Goal: Register for event/course

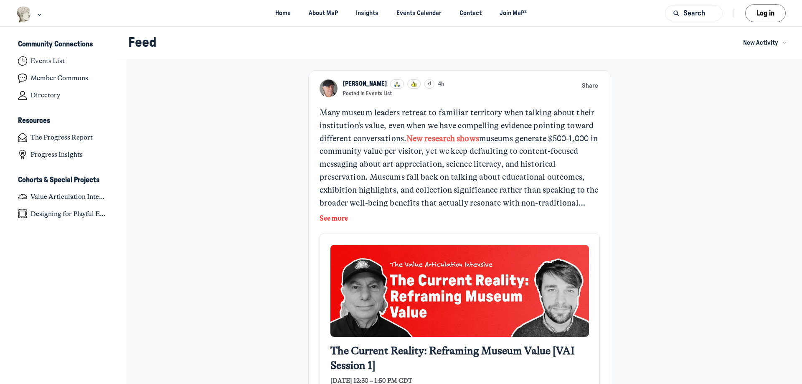
scroll to position [2664, 1642]
drag, startPoint x: 413, startPoint y: 108, endPoint x: 457, endPoint y: 109, distance: 43.9
click at [443, 109] on div "Many museum leaders retreat to familiar territory when talking about their inst…" at bounding box center [459, 157] width 281 height 103
click at [458, 109] on div "Many museum leaders retreat to familiar territory when talking about their inst…" at bounding box center [459, 157] width 281 height 103
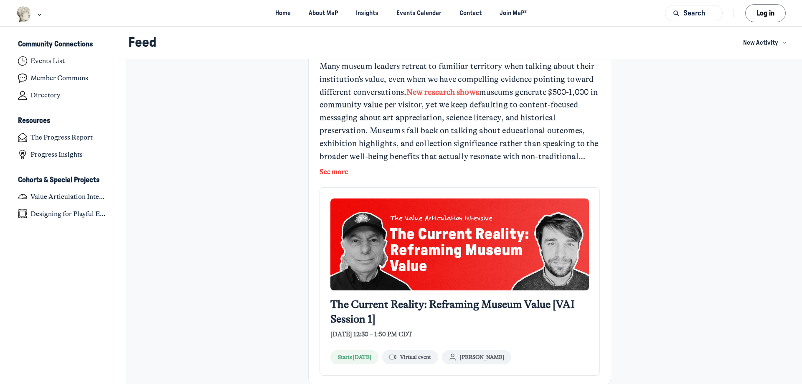
scroll to position [0, 0]
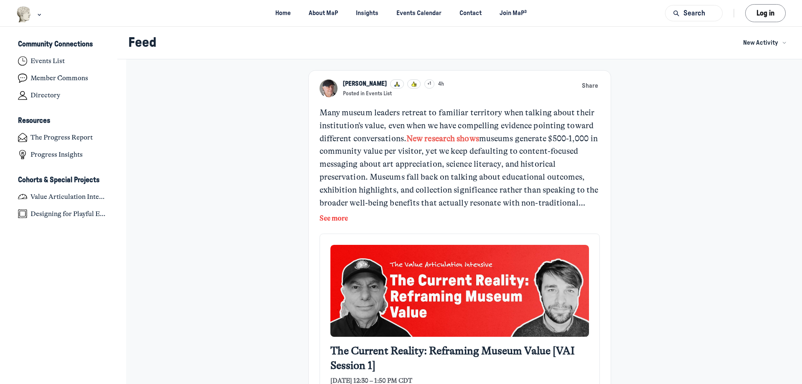
click at [327, 221] on button "See more" at bounding box center [333, 218] width 28 height 11
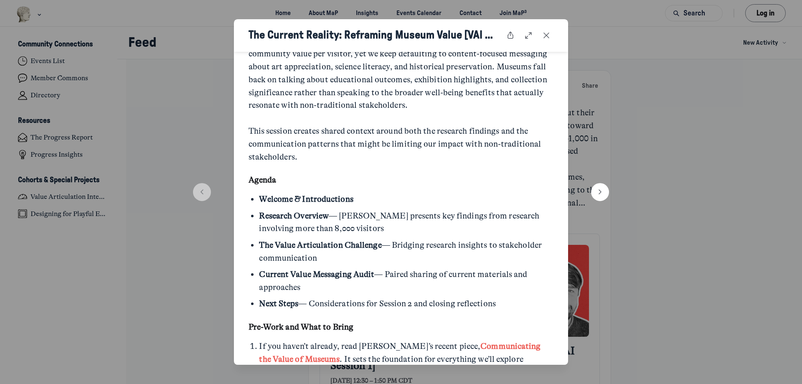
scroll to position [331, 0]
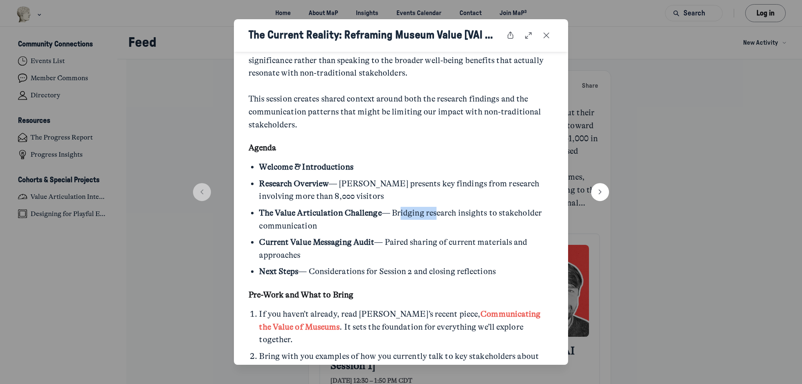
click at [444, 215] on li "The Value Articulation Challenge — Bridging research insights to stakeholder co…" at bounding box center [406, 220] width 294 height 26
click at [448, 215] on li "The Value Articulation Challenge — Bridging research insights to stakeholder co…" at bounding box center [406, 220] width 294 height 26
drag, startPoint x: 474, startPoint y: 215, endPoint x: 455, endPoint y: 215, distance: 18.8
click at [459, 215] on li "The Value Articulation Challenge — Bridging research insights to stakeholder co…" at bounding box center [406, 220] width 294 height 26
click at [454, 215] on li "The Value Articulation Challenge — Bridging research insights to stakeholder co…" at bounding box center [406, 220] width 294 height 26
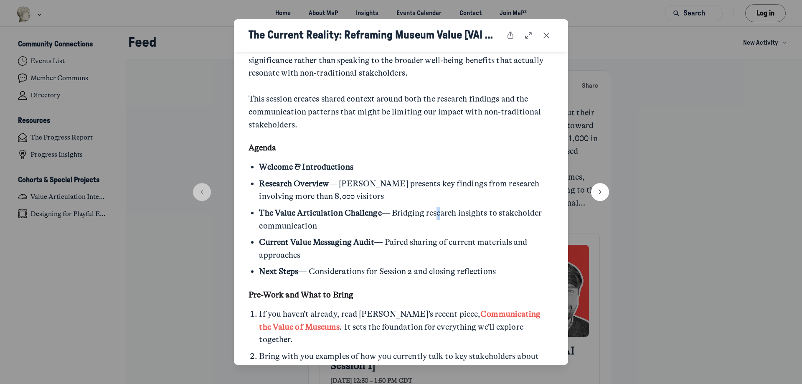
drag, startPoint x: 444, startPoint y: 216, endPoint x: 475, endPoint y: 214, distance: 31.0
click at [451, 215] on li "The Value Articulation Challenge — Bridging research insights to stakeholder co…" at bounding box center [406, 220] width 294 height 26
click at [476, 214] on li "The Value Articulation Challenge — Bridging research insights to stakeholder co…" at bounding box center [406, 220] width 294 height 26
drag, startPoint x: 507, startPoint y: 212, endPoint x: 471, endPoint y: 214, distance: 35.6
click at [480, 214] on li "The Value Articulation Challenge — Bridging research insights to stakeholder co…" at bounding box center [406, 220] width 294 height 26
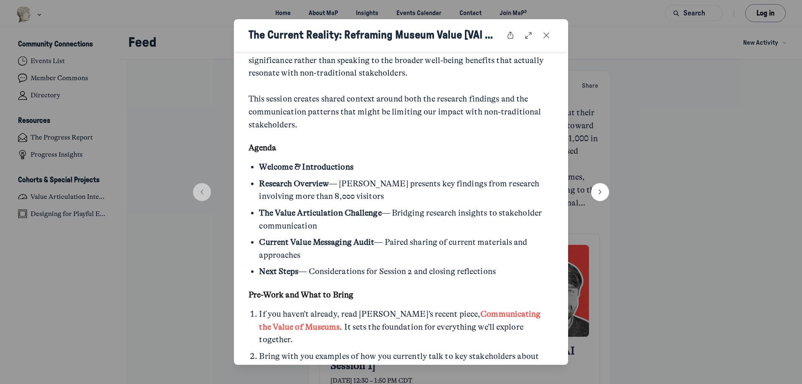
click at [471, 214] on li "The Value Articulation Challenge — Bridging research insights to stakeholder co…" at bounding box center [406, 220] width 294 height 26
drag, startPoint x: 451, startPoint y: 217, endPoint x: 487, endPoint y: 217, distance: 35.9
click at [472, 217] on li "The Value Articulation Challenge — Bridging research insights to stakeholder co…" at bounding box center [406, 220] width 294 height 26
click at [487, 217] on li "The Value Articulation Challenge — Bridging research insights to stakeholder co…" at bounding box center [406, 220] width 294 height 26
drag, startPoint x: 418, startPoint y: 232, endPoint x: 470, endPoint y: 238, distance: 52.2
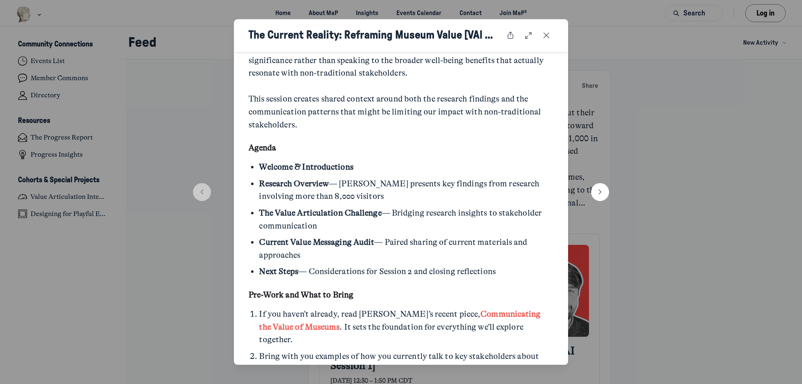
click at [440, 234] on ul "Welcome & Introductions Research Overview — [PERSON_NAME] presents key findings…" at bounding box center [400, 219] width 305 height 117
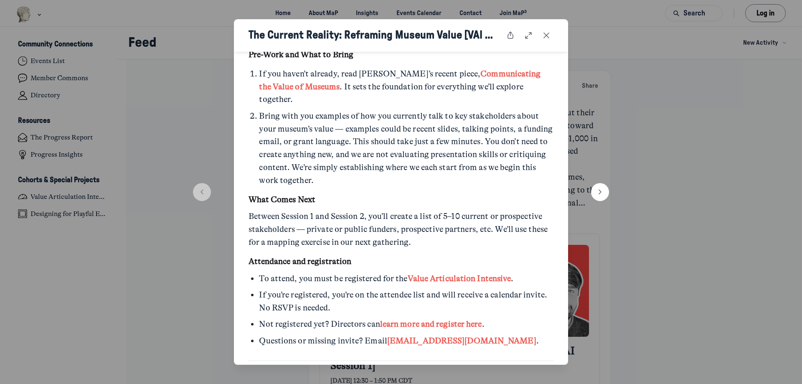
scroll to position [578, 0]
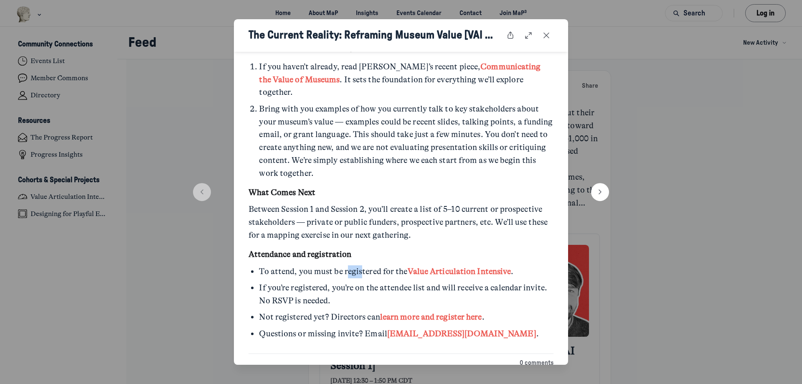
drag, startPoint x: 362, startPoint y: 261, endPoint x: 347, endPoint y: 262, distance: 14.2
click at [347, 265] on li "To attend, you must be registered for the Value Articulation Intensive ." at bounding box center [406, 271] width 294 height 13
click at [333, 265] on li "To attend, you must be registered for the Value Articulation Intensive ." at bounding box center [406, 271] width 294 height 13
drag, startPoint x: 323, startPoint y: 262, endPoint x: 353, endPoint y: 259, distance: 30.2
click at [341, 265] on li "To attend, you must be registered for the Value Articulation Intensive ." at bounding box center [406, 271] width 294 height 13
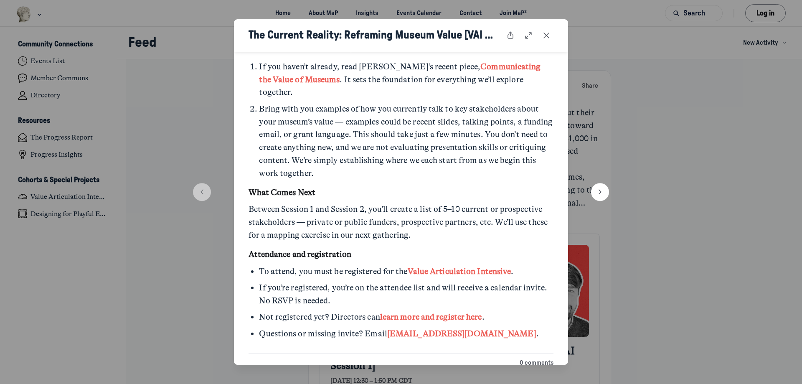
click at [353, 265] on li "To attend, you must be registered for the Value Articulation Intensive ." at bounding box center [406, 271] width 294 height 13
drag, startPoint x: 314, startPoint y: 273, endPoint x: 373, endPoint y: 278, distance: 59.5
click at [359, 281] on li "If you’re registered, you’re on the attendee list and will receive a calendar i…" at bounding box center [406, 294] width 294 height 26
drag, startPoint x: 373, startPoint y: 278, endPoint x: 407, endPoint y: 276, distance: 33.5
click at [375, 281] on li "If you’re registered, you’re on the attendee list and will receive a calendar i…" at bounding box center [406, 294] width 294 height 26
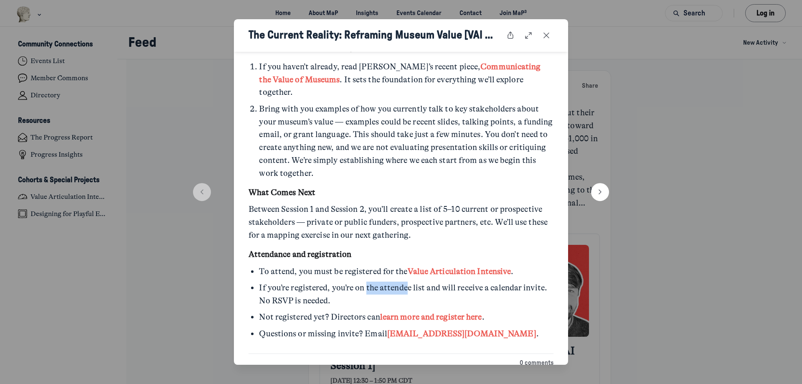
drag, startPoint x: 407, startPoint y: 276, endPoint x: 349, endPoint y: 278, distance: 57.7
click at [362, 281] on li "If you’re registered, you’re on the attendee list and will receive a calendar i…" at bounding box center [406, 294] width 294 height 26
drag, startPoint x: 345, startPoint y: 279, endPoint x: 307, endPoint y: 277, distance: 38.1
click at [343, 281] on li "If you’re registered, you’re on the attendee list and will receive a calendar i…" at bounding box center [406, 294] width 294 height 26
drag, startPoint x: 312, startPoint y: 277, endPoint x: 366, endPoint y: 277, distance: 54.3
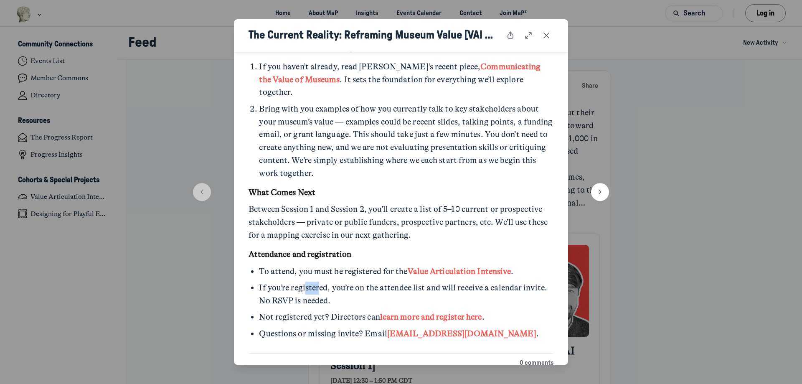
click at [350, 281] on li "If you’re registered, you’re on the attendee list and will receive a calendar i…" at bounding box center [406, 294] width 294 height 26
click at [373, 281] on li "If you’re registered, you’re on the attendee list and will receive a calendar i…" at bounding box center [406, 294] width 294 height 26
drag, startPoint x: 404, startPoint y: 277, endPoint x: 425, endPoint y: 277, distance: 20.9
click at [425, 281] on li "If you’re registered, you’re on the attendee list and will receive a calendar i…" at bounding box center [406, 294] width 294 height 26
click at [442, 281] on li "If you’re registered, you’re on the attendee list and will receive a calendar i…" at bounding box center [406, 294] width 294 height 26
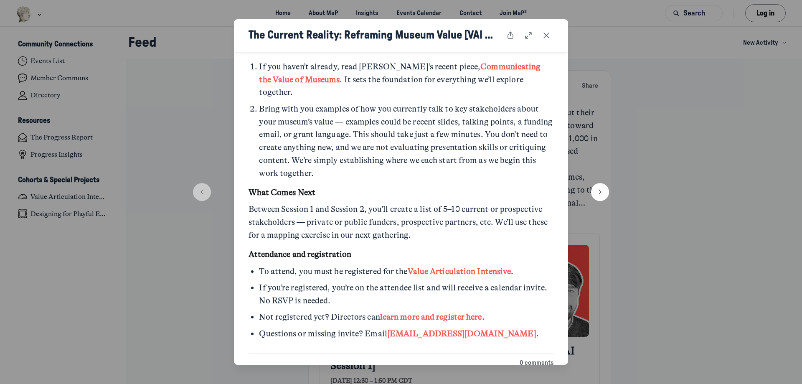
drag, startPoint x: 420, startPoint y: 279, endPoint x: 447, endPoint y: 278, distance: 27.2
click at [430, 281] on li "If you’re registered, you’re on the attendee list and will receive a calendar i…" at bounding box center [406, 294] width 294 height 26
click at [447, 281] on li "If you’re registered, you’re on the attendee list and will receive a calendar i…" at bounding box center [406, 294] width 294 height 26
drag, startPoint x: 279, startPoint y: 304, endPoint x: 336, endPoint y: 308, distance: 57.8
click at [320, 311] on li "Not registered yet? Directors can learn more and register here ." at bounding box center [406, 317] width 294 height 13
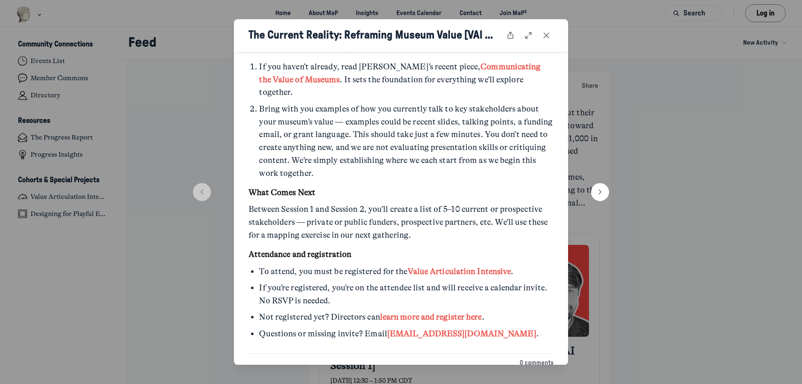
click at [338, 311] on li "Not registered yet? Directors can learn more and register here ." at bounding box center [406, 317] width 294 height 13
click at [347, 311] on li "Not registered yet? Directors can learn more and register here ." at bounding box center [406, 317] width 294 height 13
click at [545, 37] on icon "Close post" at bounding box center [546, 35] width 8 height 9
